Goal: Information Seeking & Learning: Learn about a topic

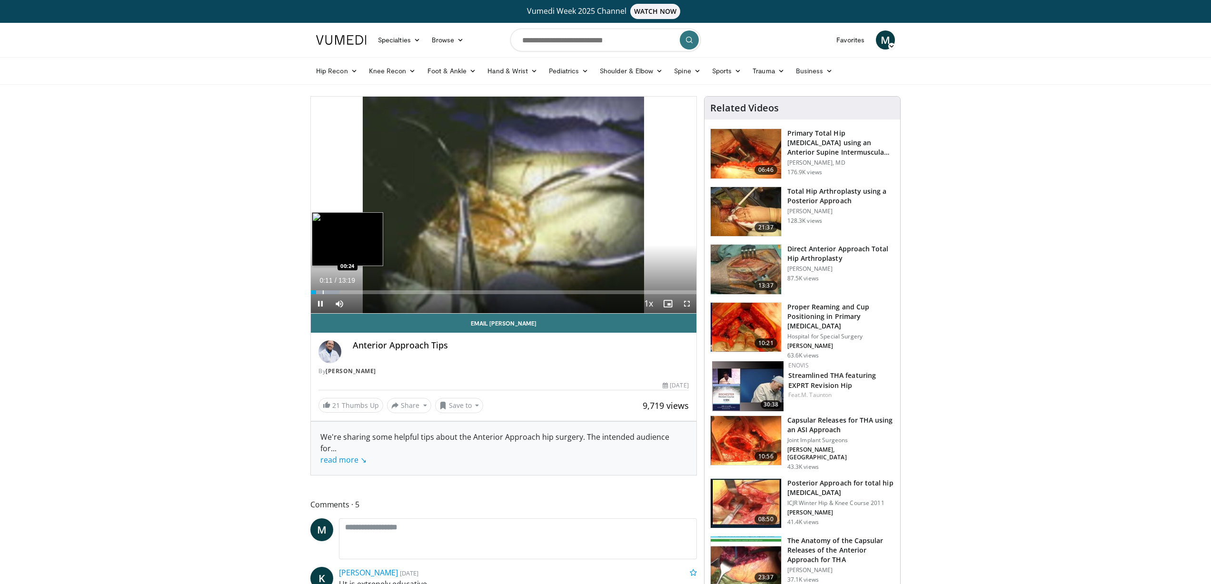
click at [323, 292] on div "Progress Bar" at bounding box center [323, 292] width 1 height 4
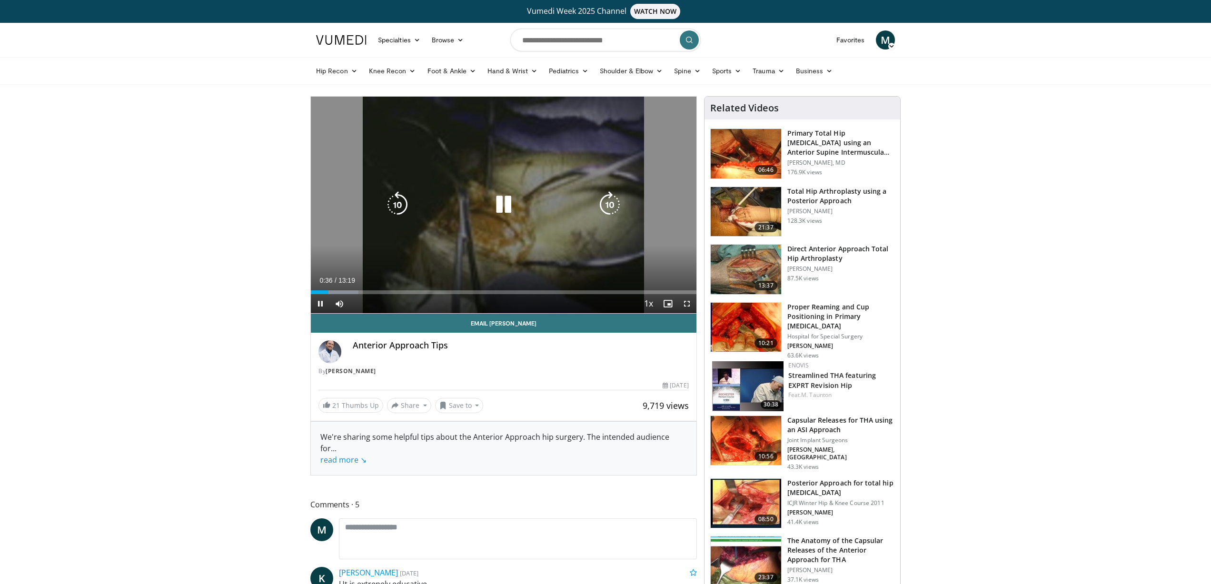
click at [505, 207] on icon "Video Player" at bounding box center [503, 204] width 27 height 27
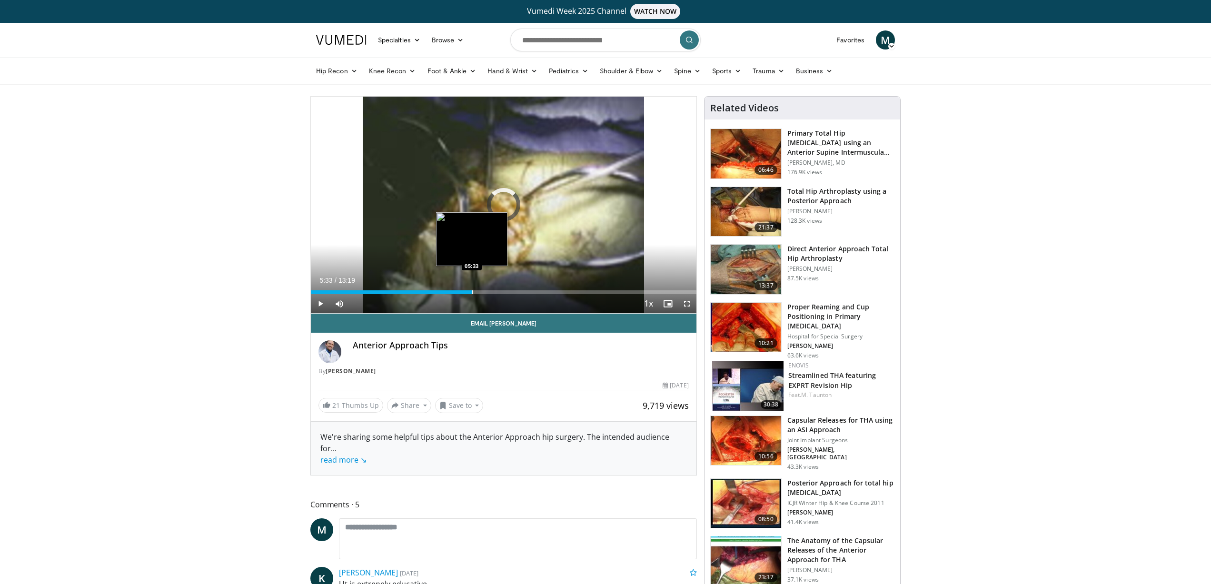
click at [472, 293] on div "Progress Bar" at bounding box center [472, 292] width 1 height 4
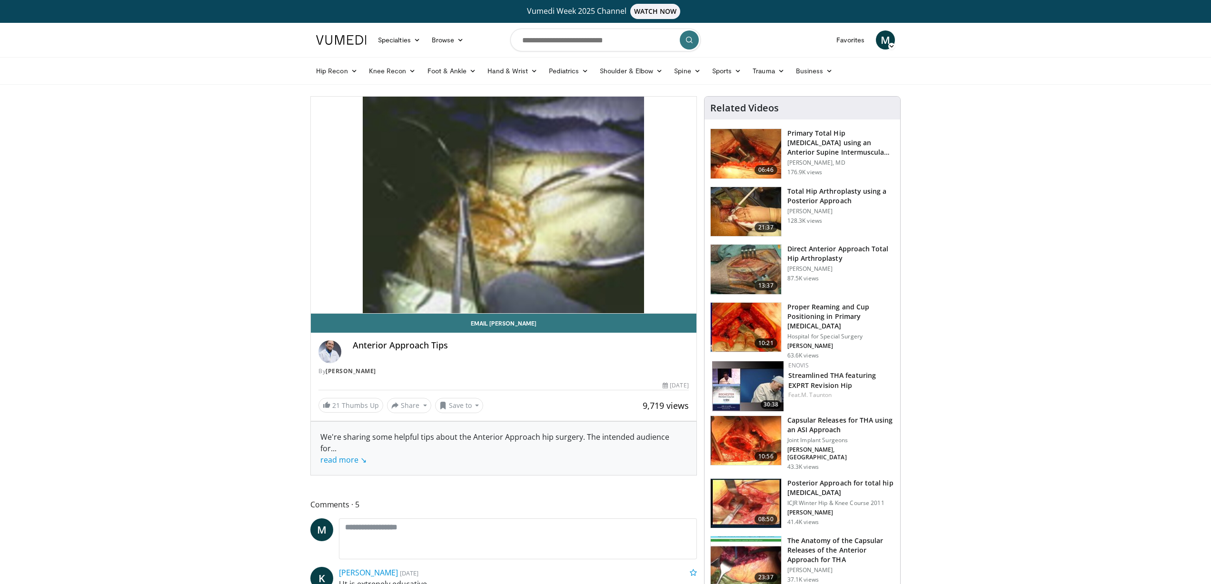
click at [758, 438] on img at bounding box center [745, 440] width 70 height 49
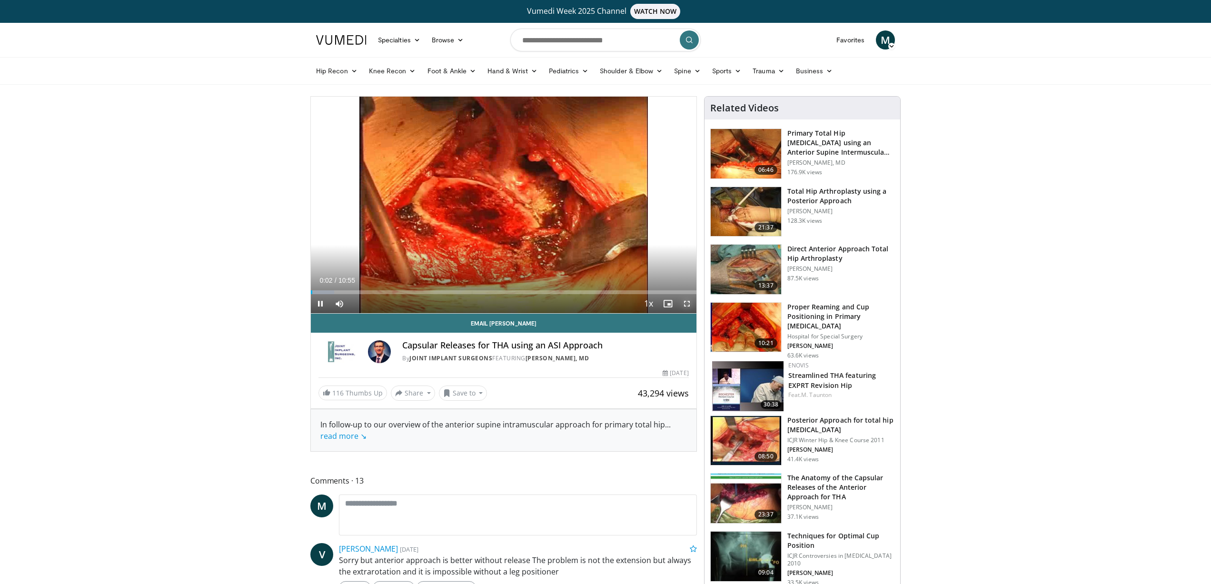
click at [685, 302] on span "Video Player" at bounding box center [686, 303] width 19 height 19
click at [352, 288] on div "Loaded : 12.21% 00:25 01:10" at bounding box center [503, 289] width 385 height 9
click at [380, 290] on div "Progress Bar" at bounding box center [380, 292] width 1 height 4
click at [396, 290] on div "Progress Bar" at bounding box center [396, 292] width 1 height 4
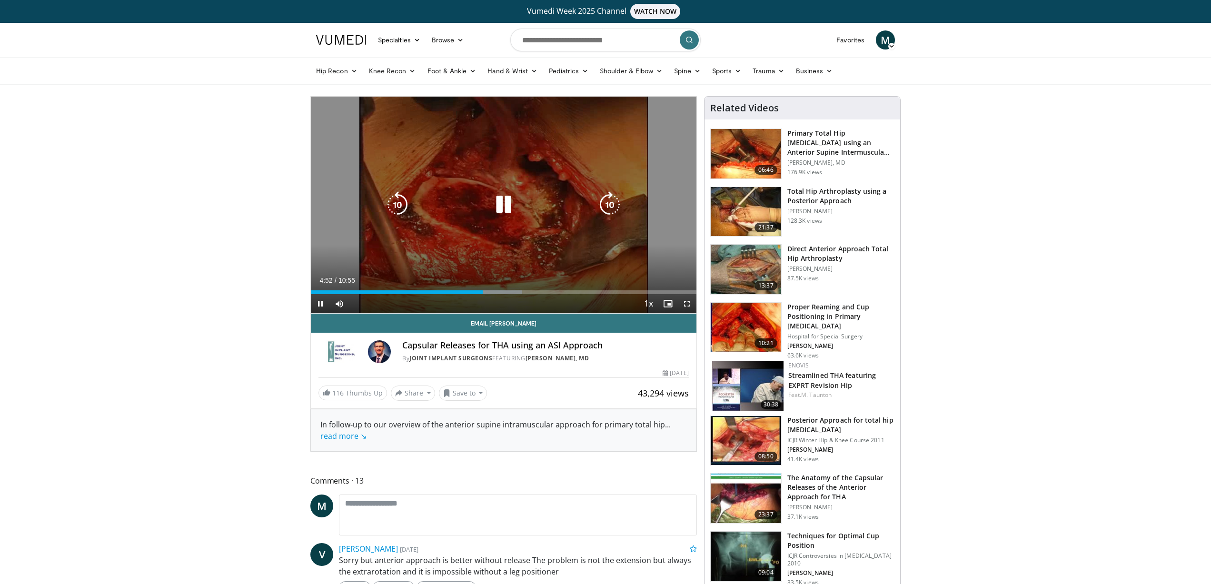
click at [507, 245] on div "10 seconds Tap to unmute" at bounding box center [503, 205] width 385 height 217
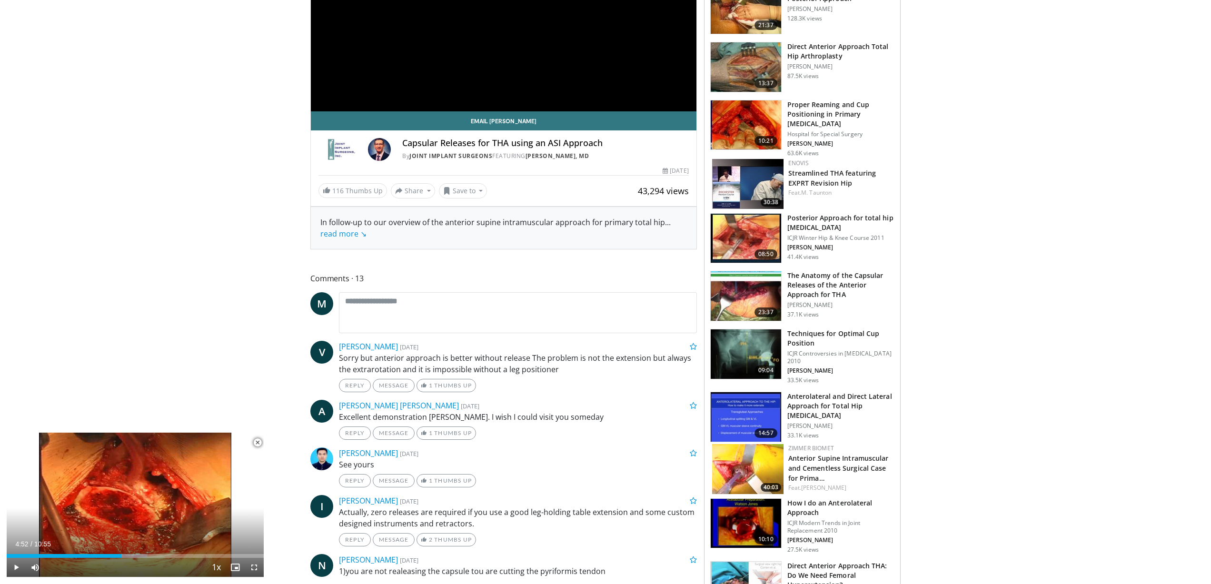
scroll to position [203, 0]
click at [750, 290] on img at bounding box center [745, 295] width 70 height 49
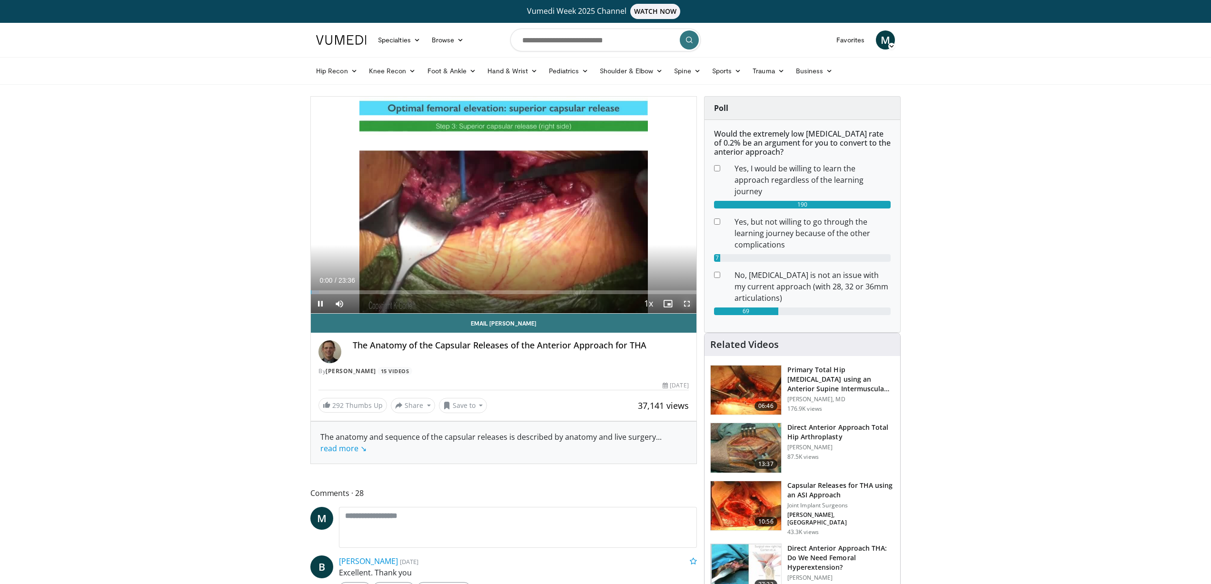
click at [687, 302] on span "Video Player" at bounding box center [686, 303] width 19 height 19
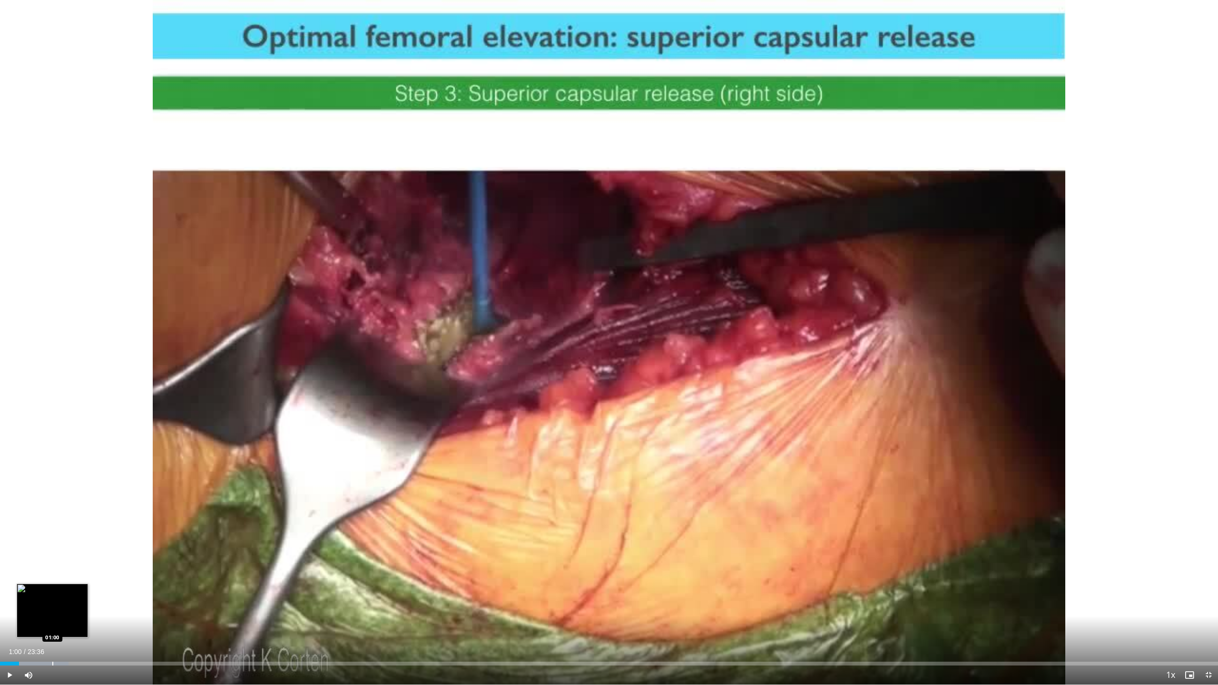
click at [52, 583] on div "Loaded : 5.63% 01:00 01:00" at bounding box center [609, 661] width 1218 height 9
click at [67, 583] on div "Loaded : 5.63% 01:01 01:18" at bounding box center [609, 661] width 1218 height 9
click at [85, 583] on div "Loaded : 9.16% 01:18 01:39" at bounding box center [609, 661] width 1218 height 9
click at [58, 583] on div "Loaded : 4.94% 01:08 01:08" at bounding box center [609, 661] width 1218 height 9
click at [49, 583] on div "Loaded : 9.16% 01:08 00:57" at bounding box center [609, 661] width 1218 height 9
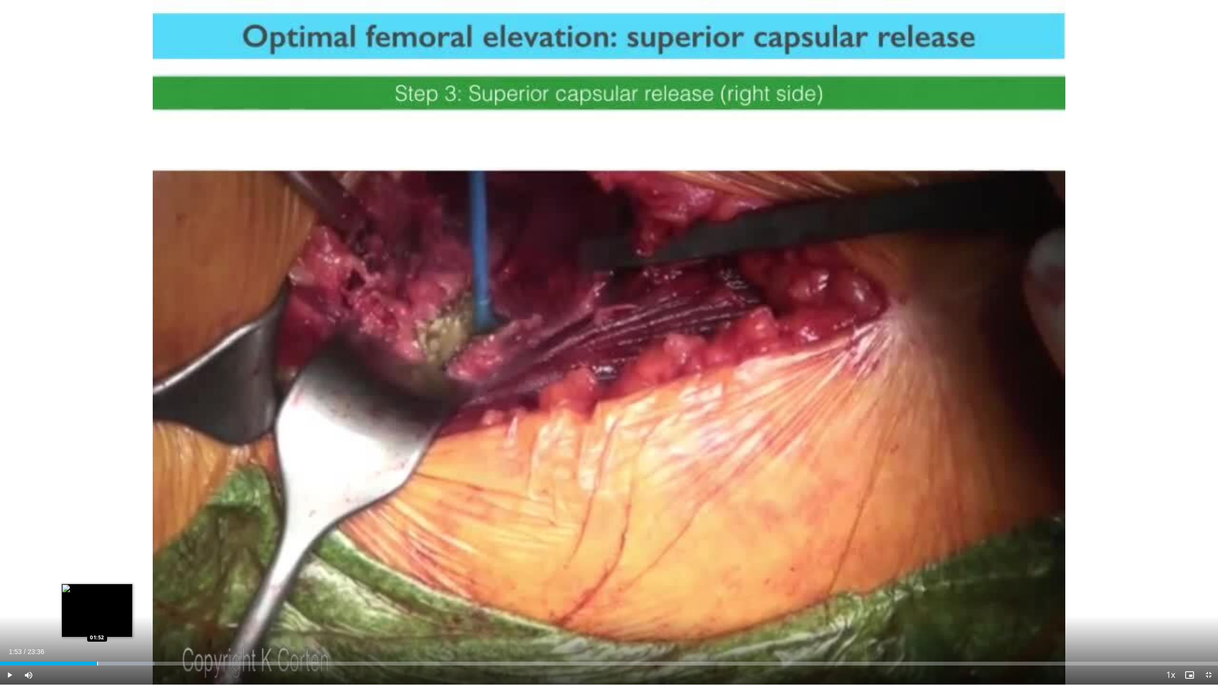
click at [97, 583] on div "Progress Bar" at bounding box center [97, 664] width 1 height 4
click at [93, 583] on div "Progress Bar" at bounding box center [93, 664] width 1 height 4
drag, startPoint x: 85, startPoint y: 661, endPoint x: 77, endPoint y: 662, distance: 7.6
click at [85, 583] on div "Progress Bar" at bounding box center [85, 664] width 1 height 4
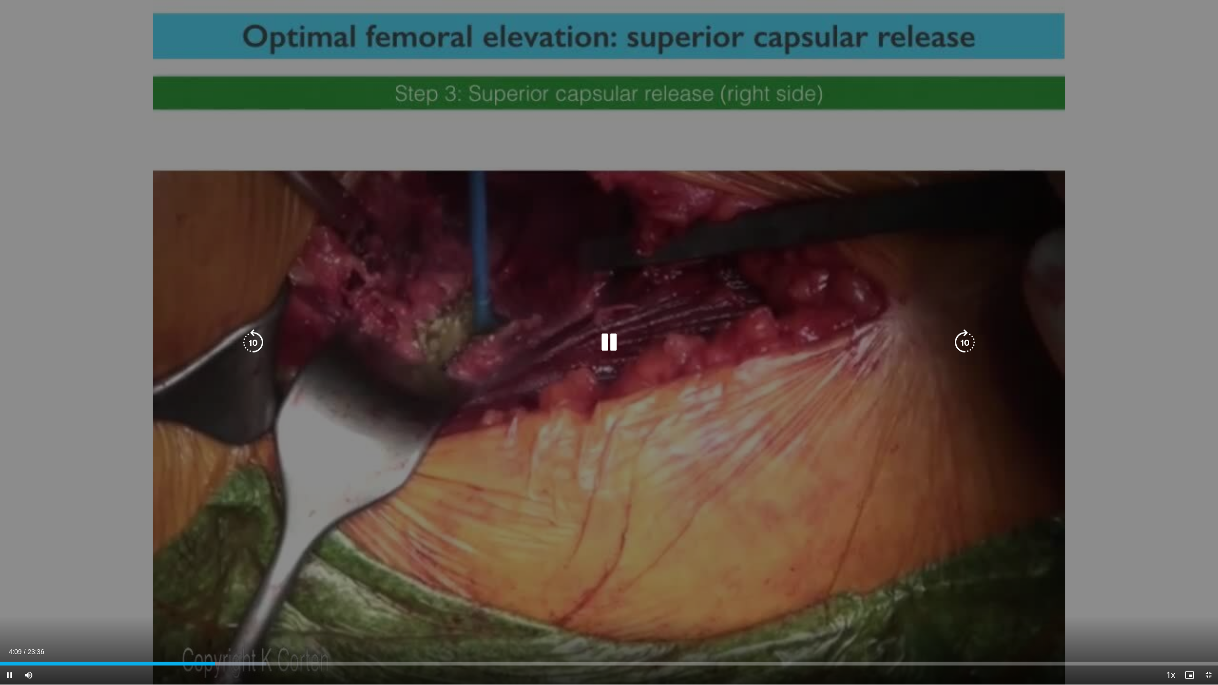
click at [476, 355] on div "10 seconds Tap to unmute" at bounding box center [609, 342] width 1218 height 685
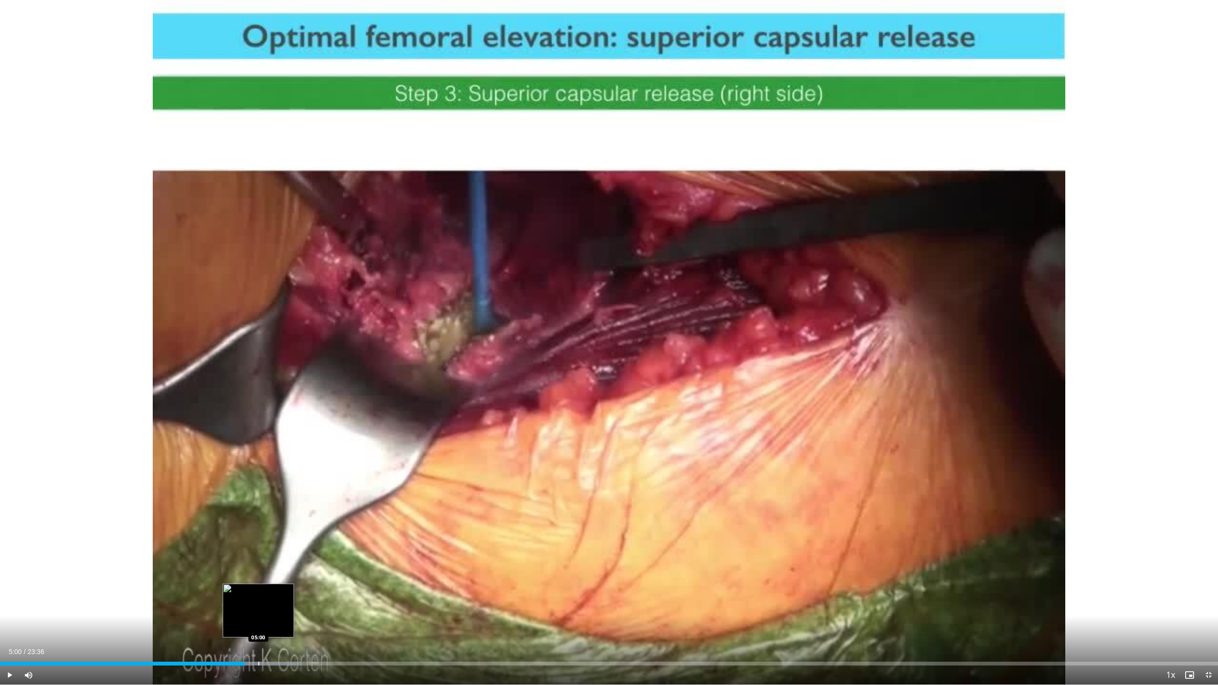
click at [258, 583] on div "Progress Bar" at bounding box center [258, 664] width 85 height 4
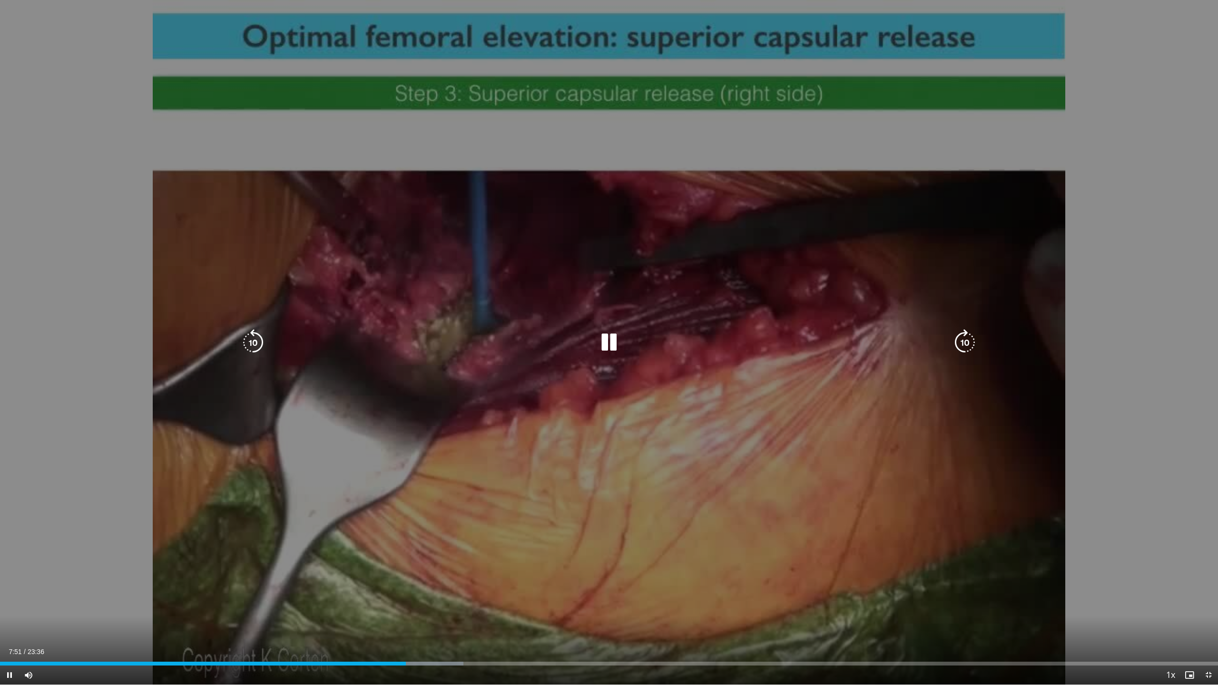
click at [269, 521] on div "10 seconds Tap to unmute" at bounding box center [609, 342] width 1218 height 685
